Goal: Task Accomplishment & Management: Manage account settings

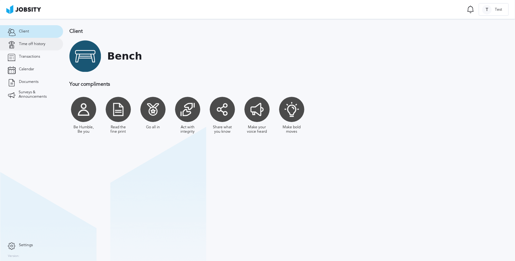
click at [40, 42] on span "Time off history" at bounding box center [32, 44] width 26 height 4
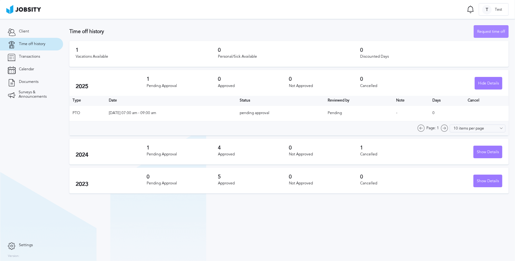
click at [485, 34] on div "Request time off" at bounding box center [491, 32] width 34 height 13
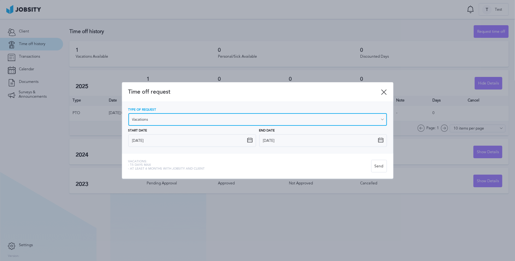
click at [172, 121] on input "Vacations" at bounding box center [257, 119] width 258 height 13
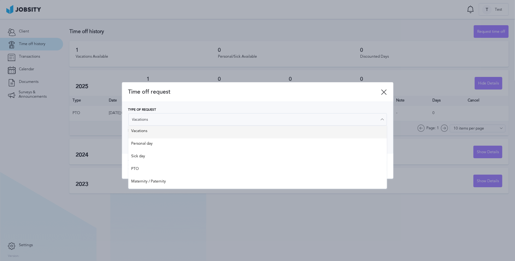
click at [169, 132] on div "Type of Request Vacations Vacations Personal day Sick day PTO Maternity / Pater…" at bounding box center [257, 127] width 258 height 39
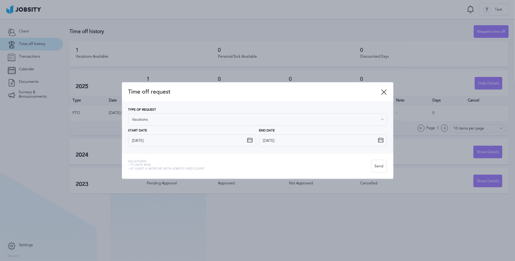
click at [383, 93] on icon at bounding box center [384, 92] width 6 height 6
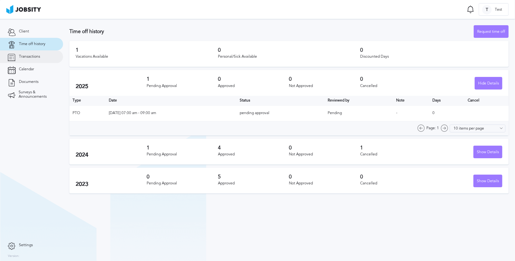
click at [43, 56] on link "Transactions" at bounding box center [31, 56] width 63 height 13
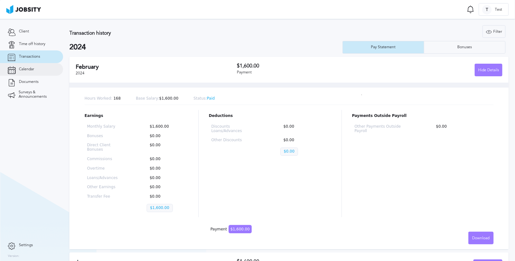
click at [26, 69] on span "Calendar" at bounding box center [26, 69] width 15 height 4
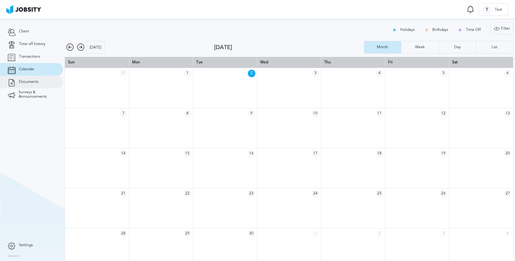
click at [41, 83] on link "Documents" at bounding box center [31, 82] width 63 height 13
